Goal: Task Accomplishment & Management: Complete application form

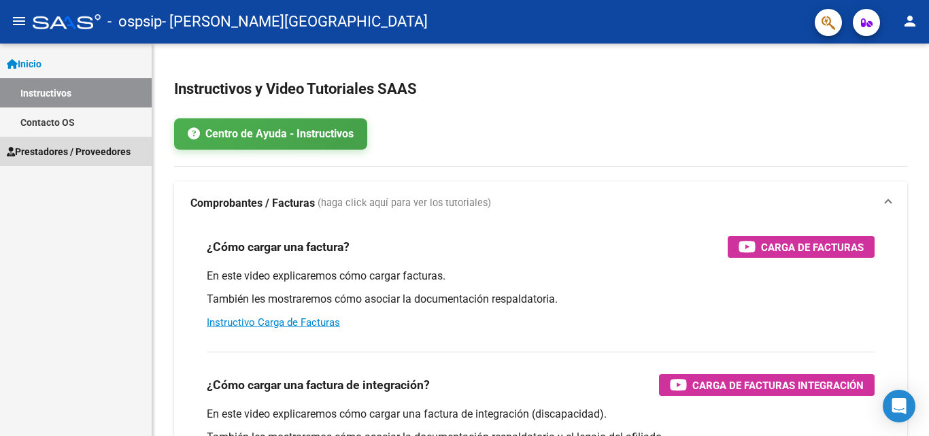
click at [71, 154] on span "Prestadores / Proveedores" at bounding box center [69, 151] width 124 height 15
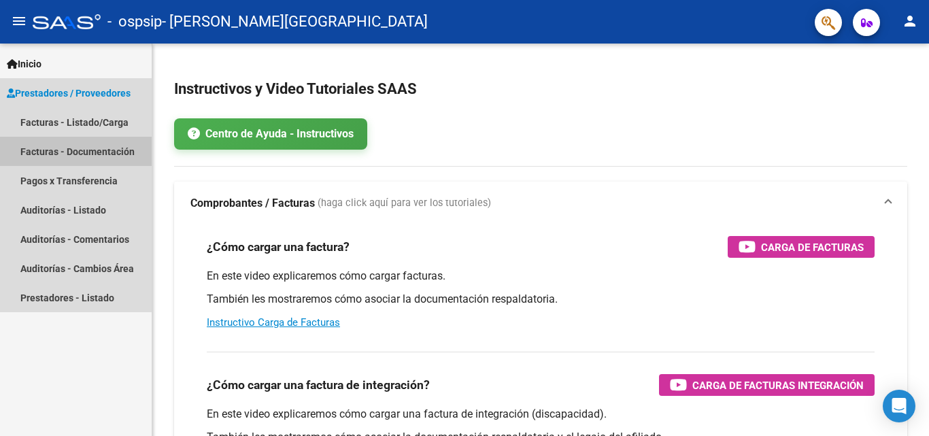
click at [71, 154] on link "Facturas - Documentación" at bounding box center [76, 151] width 152 height 29
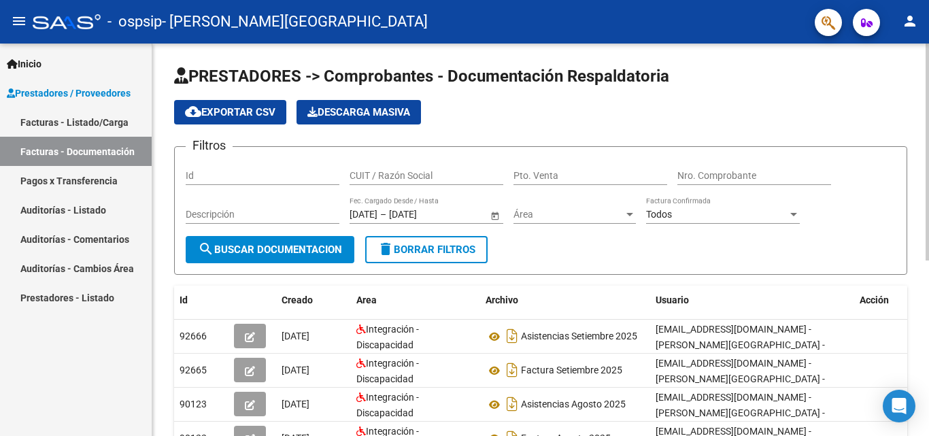
click at [268, 254] on span "search Buscar Documentacion" at bounding box center [270, 249] width 144 height 12
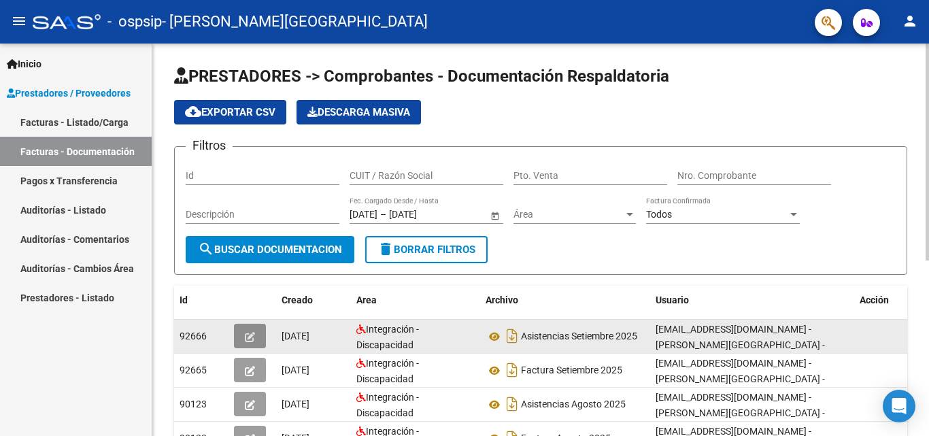
click at [244, 338] on button "button" at bounding box center [250, 336] width 32 height 24
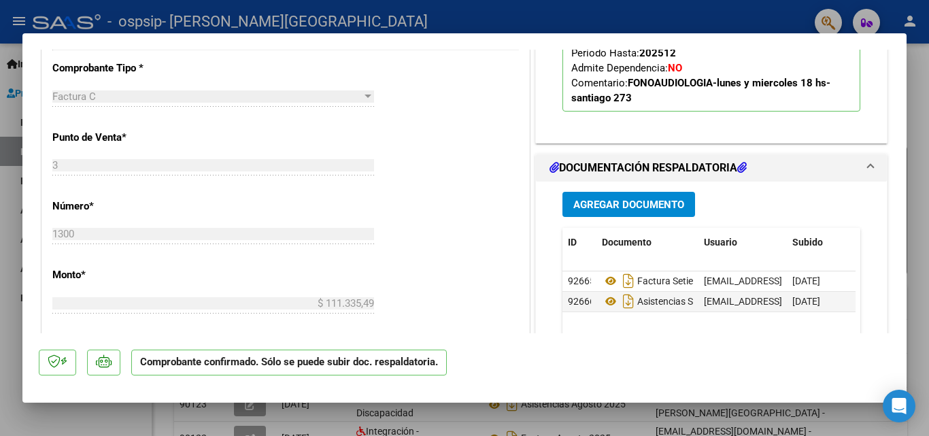
scroll to position [404, 0]
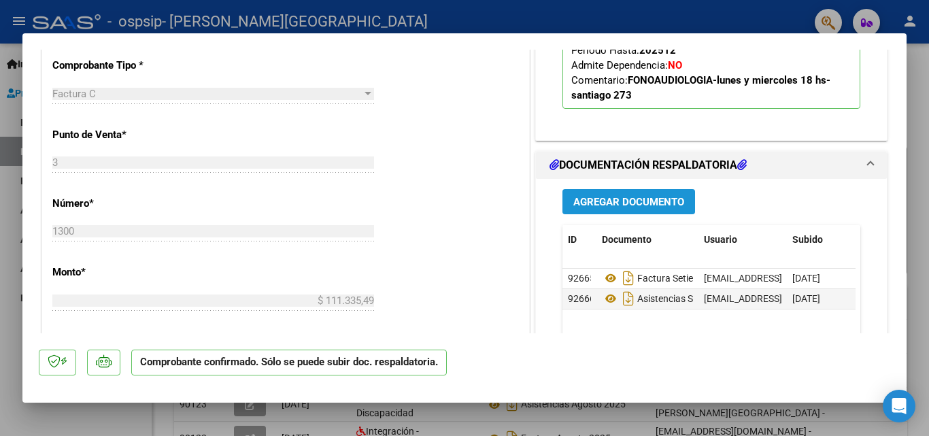
click at [638, 203] on span "Agregar Documento" at bounding box center [628, 202] width 111 height 12
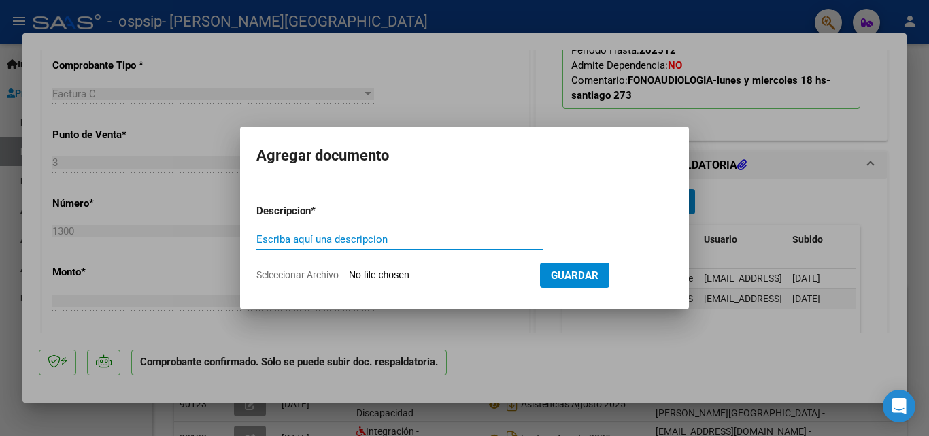
click at [284, 237] on input "Escriba aquí una descripcion" at bounding box center [399, 239] width 287 height 12
type input "NOTA DE CREDITO"
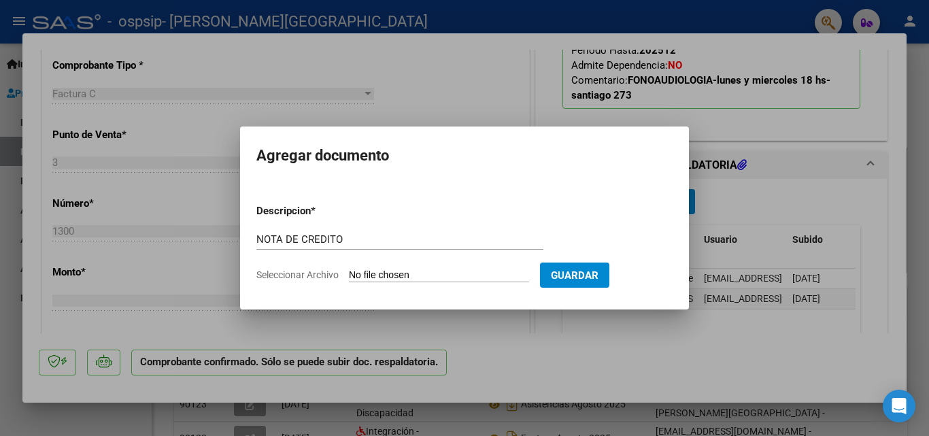
click at [452, 275] on input "Seleccionar Archivo" at bounding box center [439, 275] width 180 height 13
type input "C:\fakepath\NOTA DE CREDITO FACT 0003-00001300.pdf"
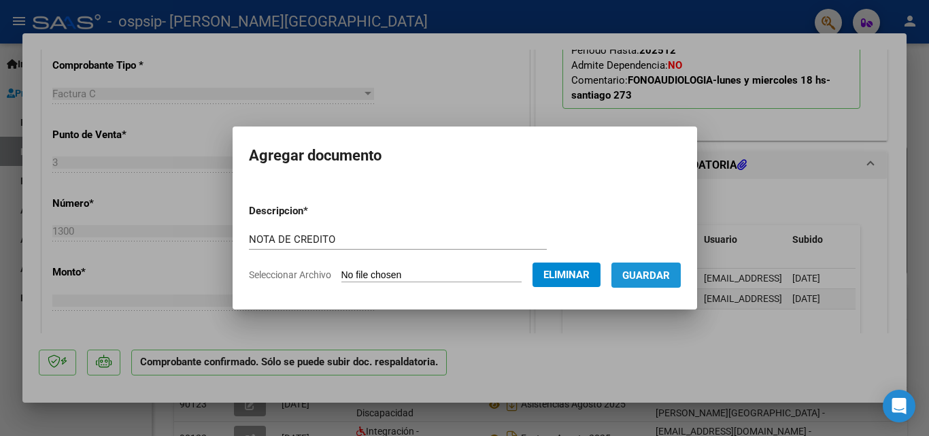
click at [670, 276] on span "Guardar" at bounding box center [646, 275] width 48 height 12
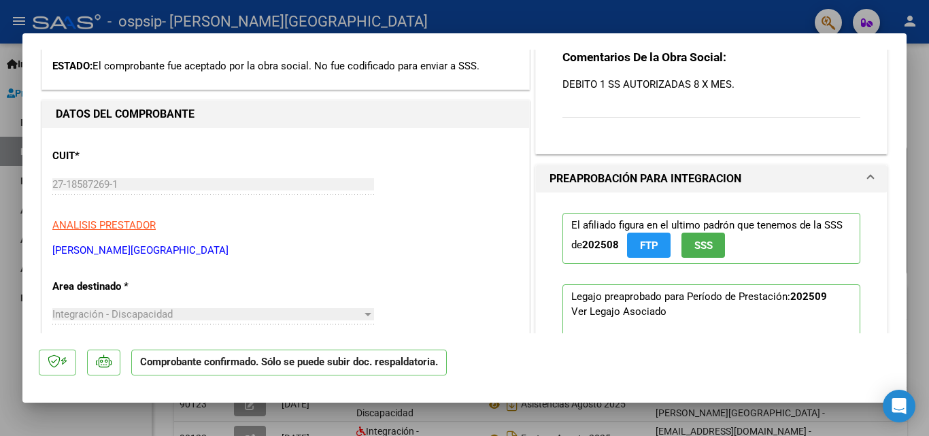
scroll to position [0, 0]
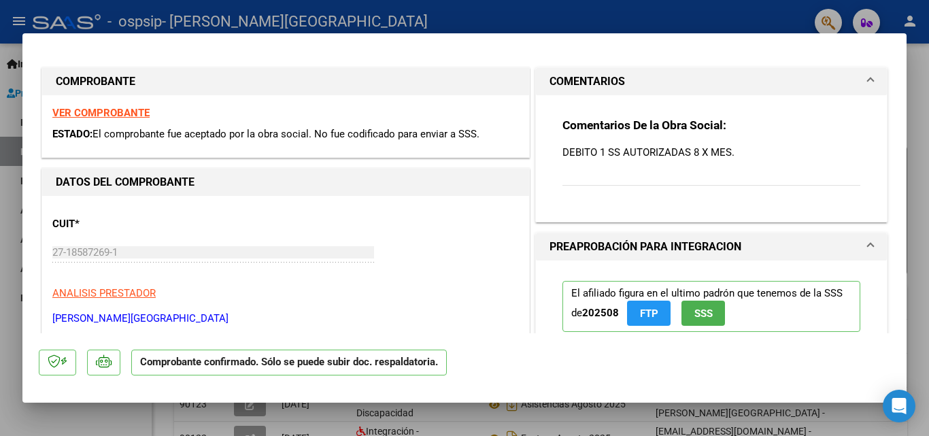
click at [538, 15] on div at bounding box center [464, 218] width 929 height 436
type input "$ 0,00"
